Goal: Task Accomplishment & Management: Use online tool/utility

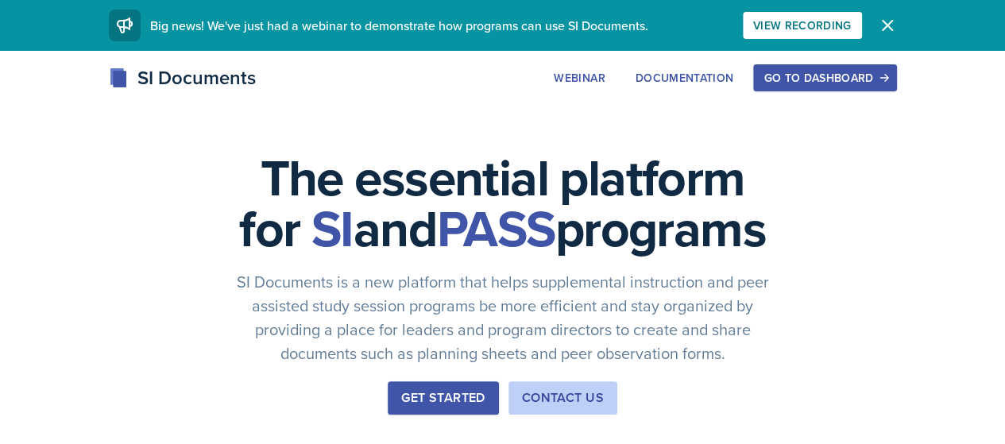
click at [873, 81] on div "Go to Dashboard" at bounding box center [825, 78] width 122 height 13
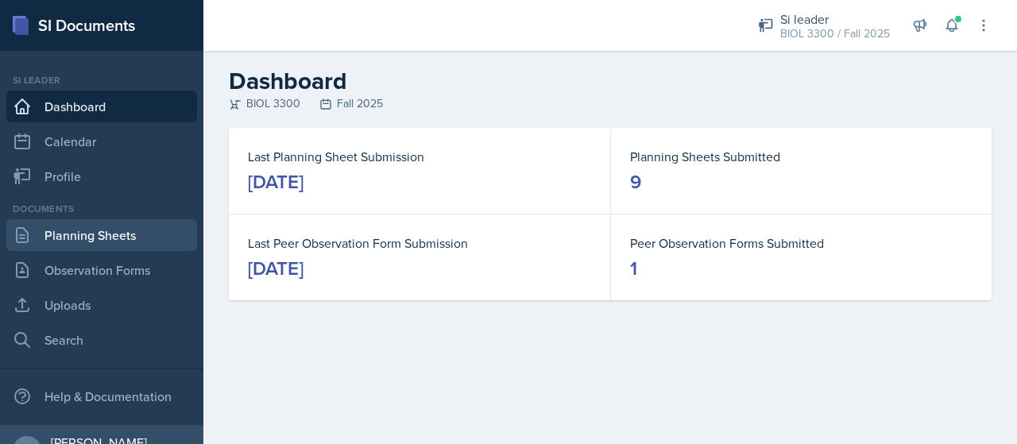
click at [70, 230] on link "Planning Sheets" at bounding box center [101, 235] width 191 height 32
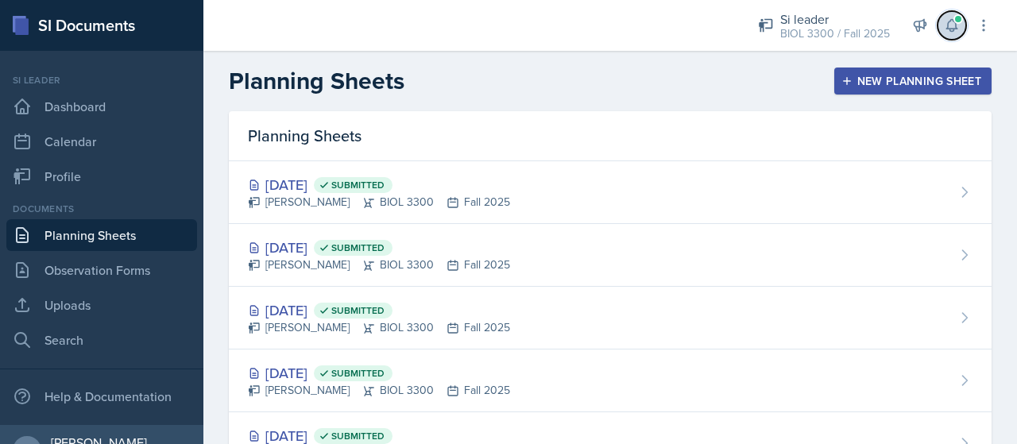
click at [957, 28] on icon at bounding box center [952, 26] width 10 height 12
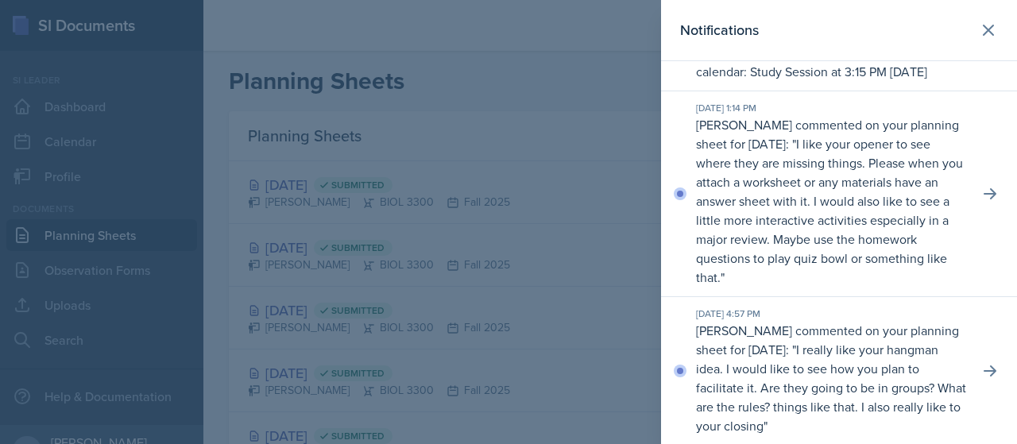
scroll to position [115, 0]
click at [979, 27] on icon at bounding box center [988, 30] width 19 height 19
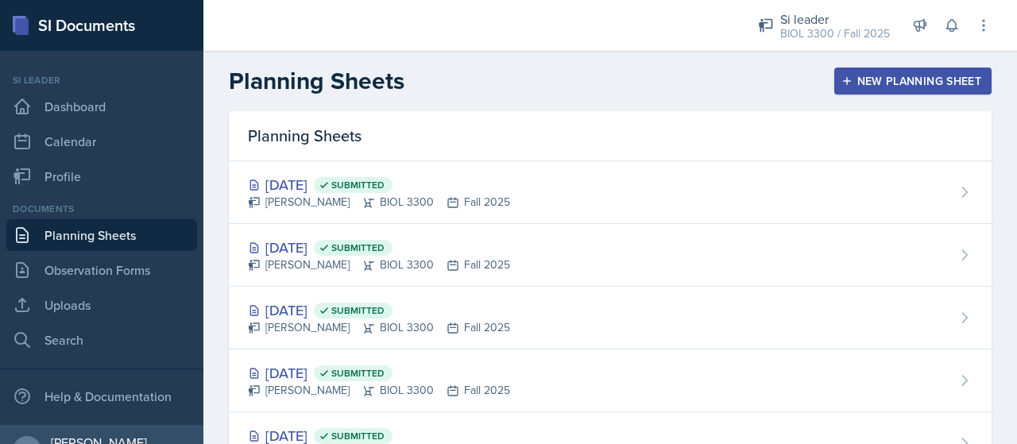
click at [855, 80] on div "New Planning Sheet" at bounding box center [913, 81] width 137 height 13
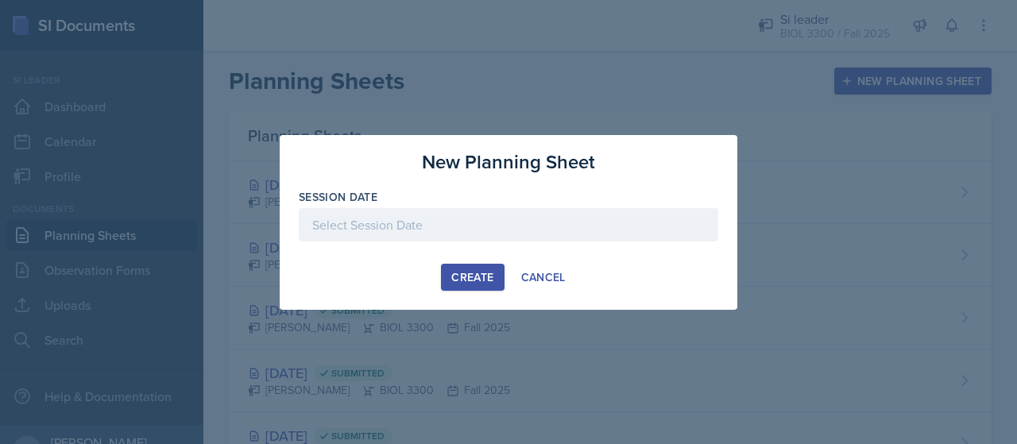
click at [637, 222] on div at bounding box center [509, 224] width 420 height 33
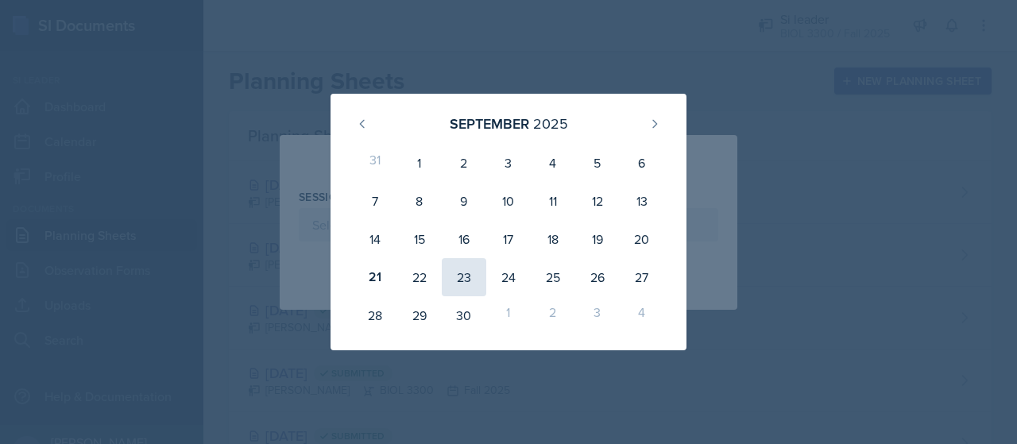
click at [458, 269] on div "23" at bounding box center [464, 277] width 45 height 38
type input "[DATE]"
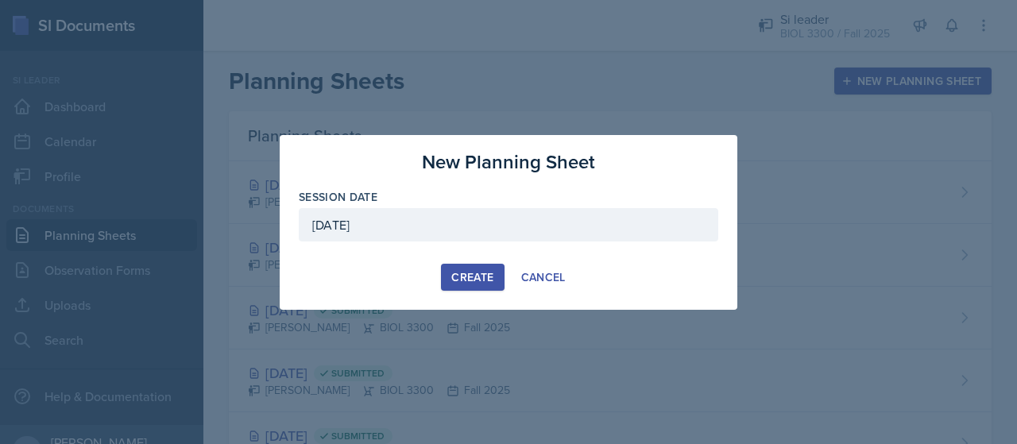
click at [484, 266] on button "Create" at bounding box center [472, 277] width 63 height 27
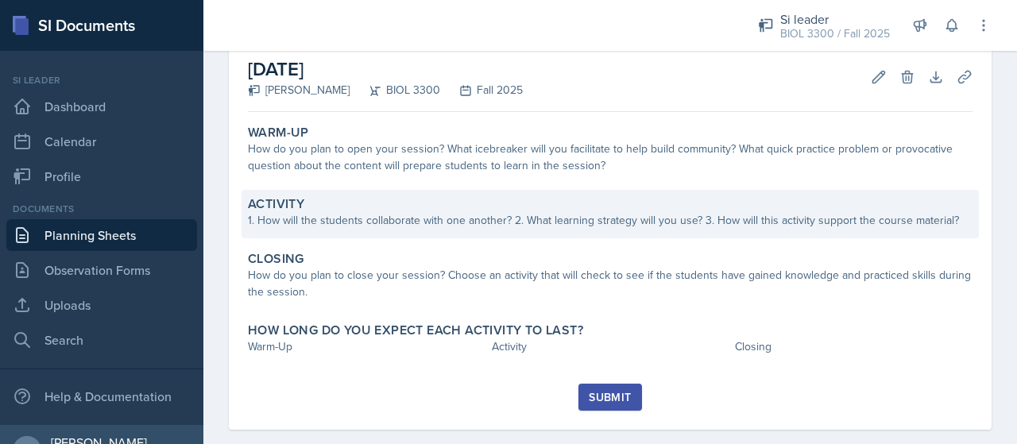
scroll to position [105, 0]
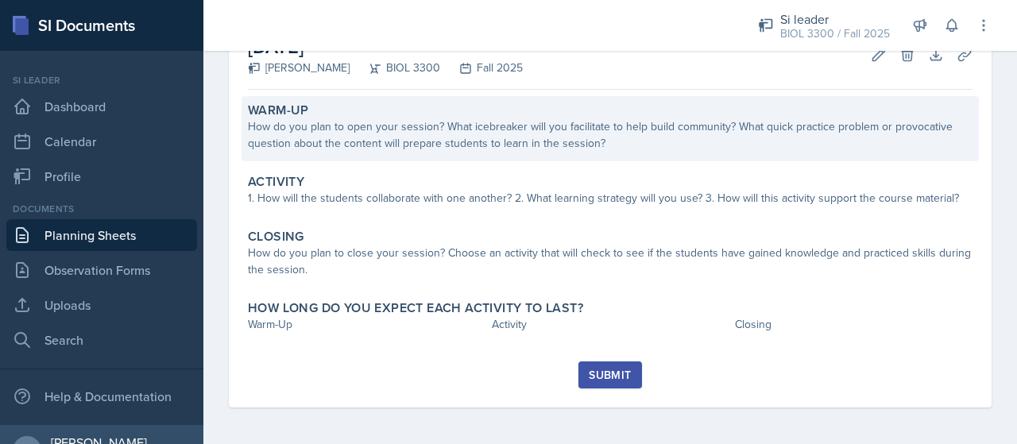
click at [544, 136] on div "How do you plan to open your session? What icebreaker will you facilitate to he…" at bounding box center [610, 134] width 725 height 33
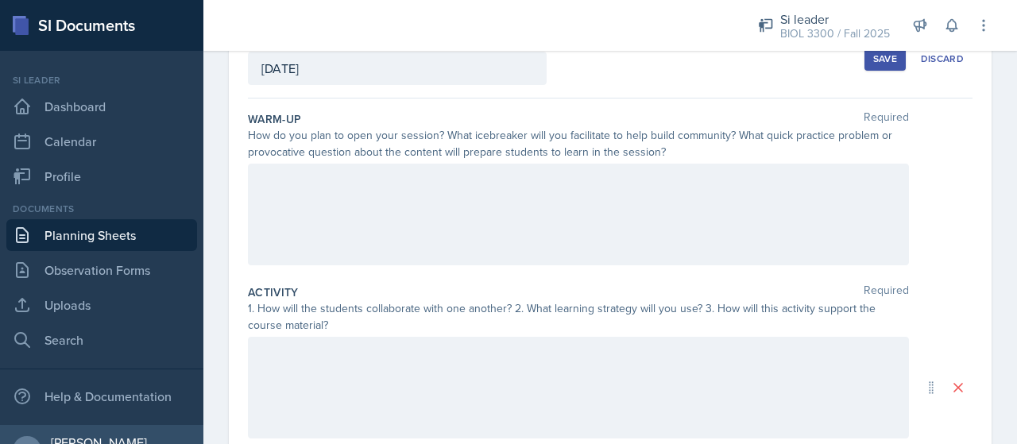
click at [456, 211] on div at bounding box center [578, 215] width 661 height 102
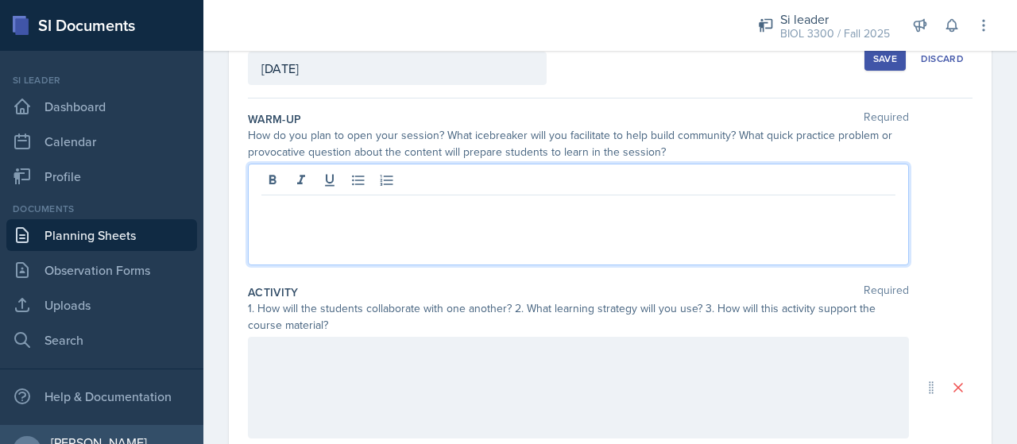
scroll to position [133, 0]
